Goal: Check status

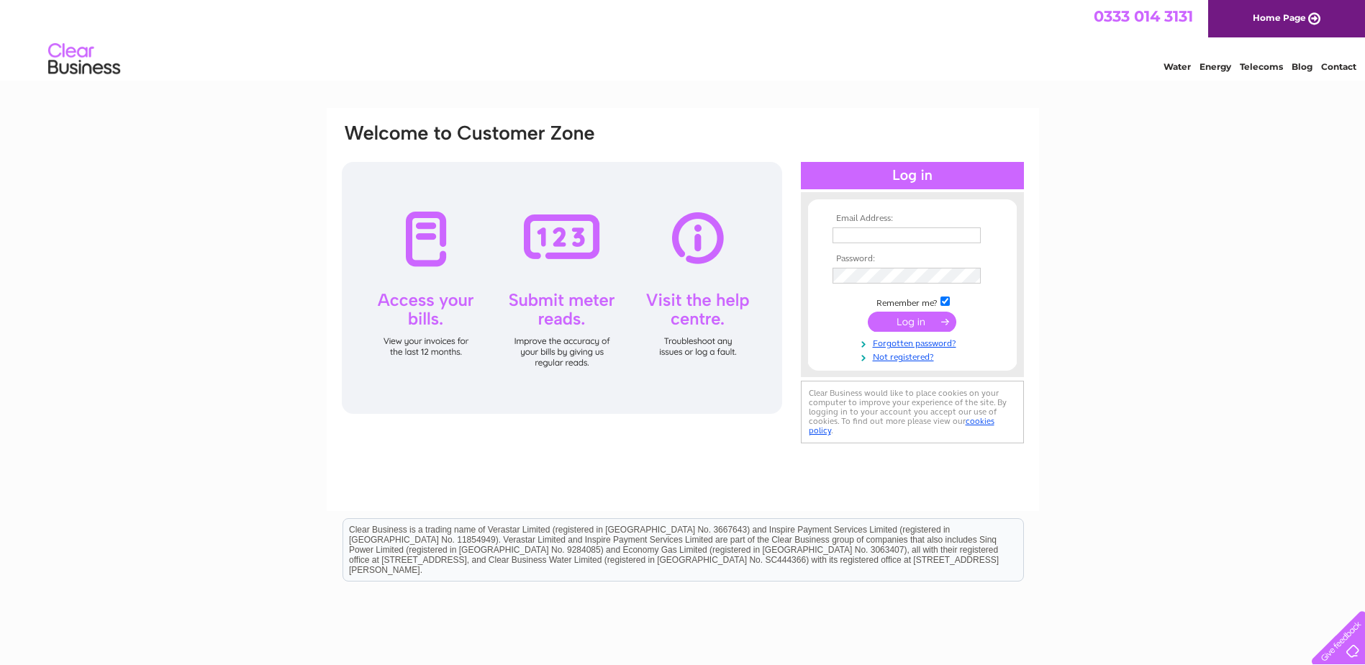
type input "accountspayable@pbs-offshore.com"
click at [947, 316] on input "submit" at bounding box center [912, 322] width 89 height 20
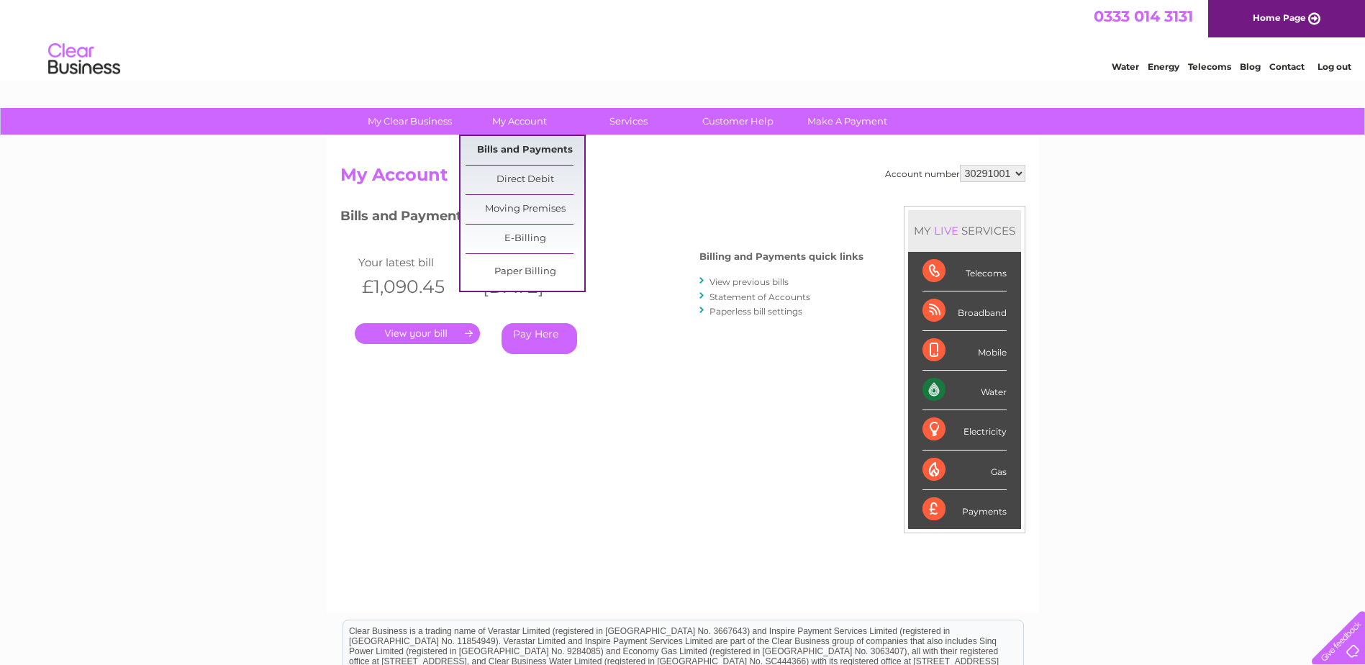
click at [523, 144] on link "Bills and Payments" at bounding box center [525, 150] width 119 height 29
